Goal: Entertainment & Leisure: Consume media (video, audio)

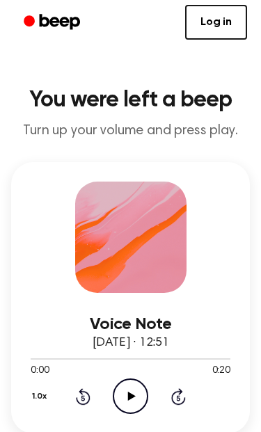
click at [132, 399] on icon "Play Audio" at bounding box center [130, 396] width 35 height 35
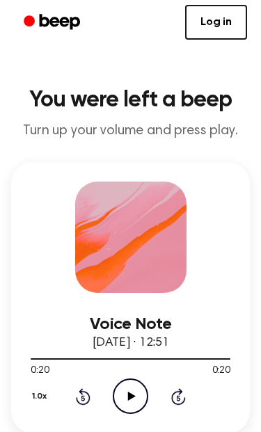
click at [136, 397] on icon "Play Audio" at bounding box center [130, 396] width 35 height 35
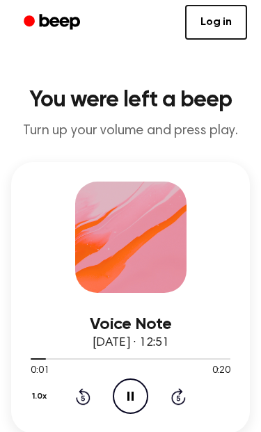
click at [178, 393] on icon at bounding box center [178, 396] width 15 height 17
click at [79, 391] on icon "Rewind 5 seconds" at bounding box center [82, 397] width 15 height 18
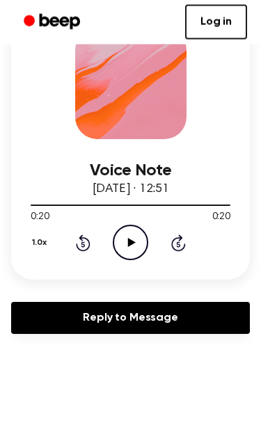
scroll to position [155, 0]
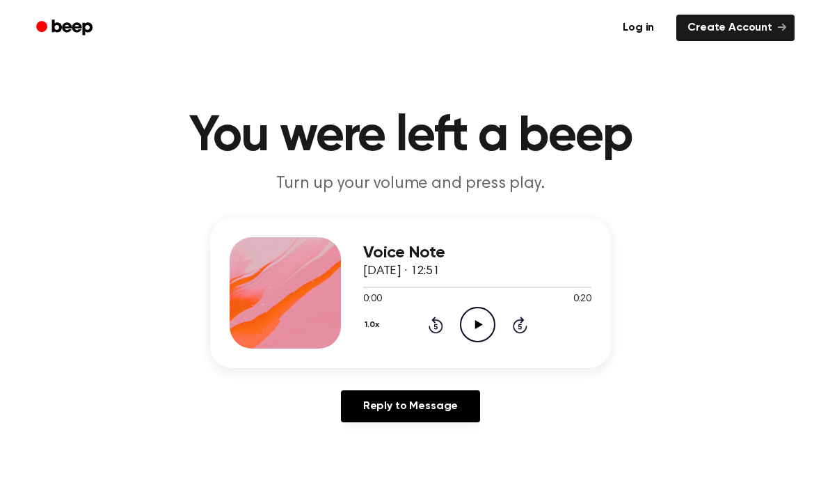
click at [473, 326] on icon "Play Audio" at bounding box center [477, 324] width 35 height 35
click at [474, 329] on icon "Play Audio" at bounding box center [477, 324] width 35 height 35
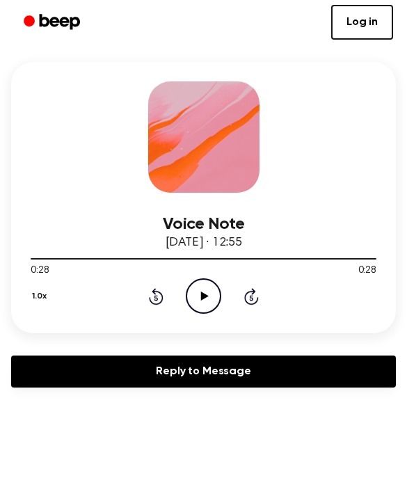
scroll to position [100, 0]
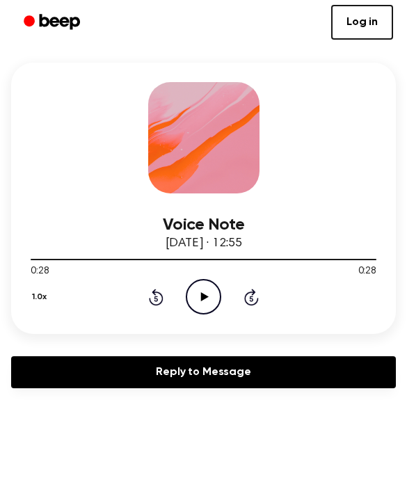
click at [213, 292] on icon "Play Audio" at bounding box center [203, 296] width 35 height 35
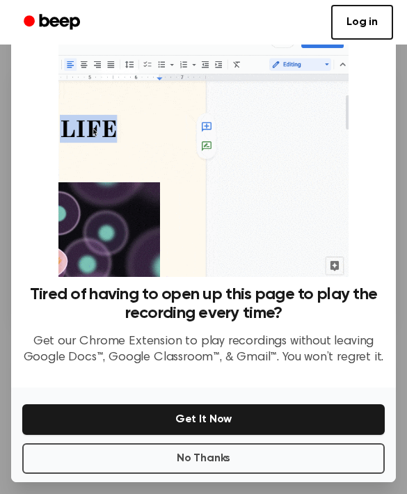
click at [208, 463] on button "No Thanks" at bounding box center [203, 458] width 363 height 31
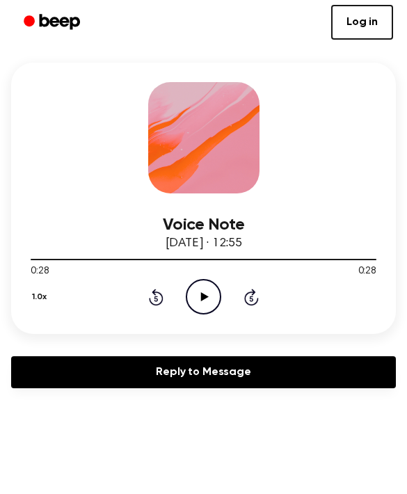
click at [205, 292] on icon "Play Audio" at bounding box center [203, 296] width 35 height 35
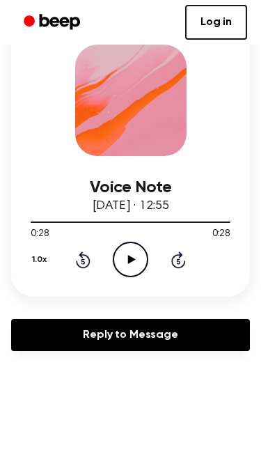
scroll to position [136, 0]
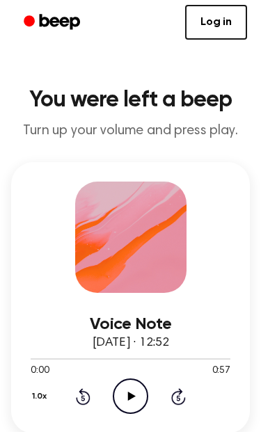
click at [131, 390] on icon "Play Audio" at bounding box center [130, 396] width 35 height 35
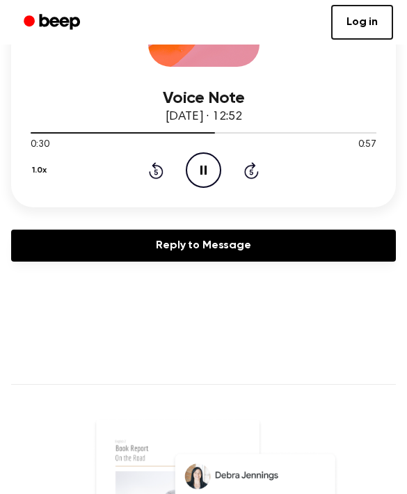
click at [215, 128] on div at bounding box center [204, 132] width 346 height 11
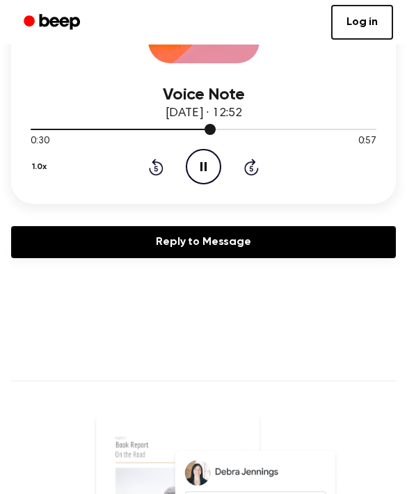
scroll to position [233, 0]
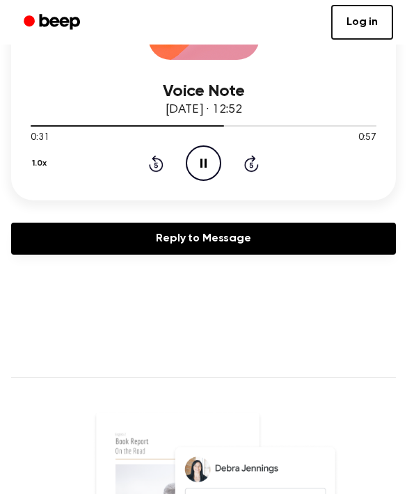
click at [162, 164] on icon at bounding box center [156, 163] width 15 height 17
click at [148, 167] on icon "Rewind 5 seconds" at bounding box center [155, 164] width 15 height 18
click at [145, 164] on div "1.0x Rewind 5 seconds Pause Audio Skip 5 seconds" at bounding box center [204, 162] width 346 height 35
click at [150, 163] on icon "Rewind 5 seconds" at bounding box center [155, 164] width 15 height 18
click at [156, 162] on icon at bounding box center [156, 163] width 15 height 17
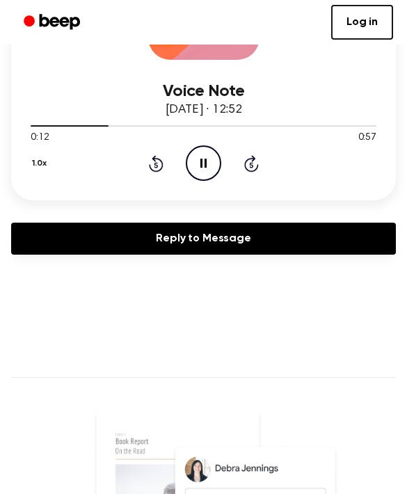
click at [151, 157] on icon "Rewind 5 seconds" at bounding box center [155, 164] width 15 height 18
click at [152, 159] on icon at bounding box center [156, 163] width 15 height 17
click at [150, 165] on icon at bounding box center [156, 163] width 15 height 17
click at [158, 162] on icon "Rewind 5 seconds" at bounding box center [155, 164] width 15 height 18
click at [207, 150] on icon "Pause Audio" at bounding box center [203, 162] width 35 height 35
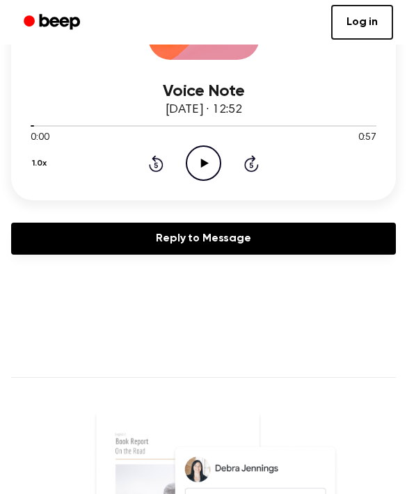
click at [210, 165] on icon "Play Audio" at bounding box center [203, 162] width 35 height 35
click at [205, 164] on icon at bounding box center [203, 163] width 6 height 9
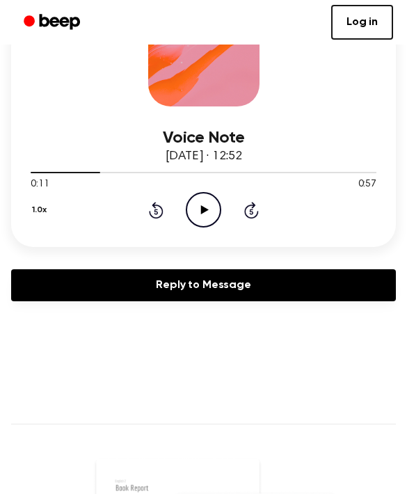
scroll to position [182, 0]
